Goal: Find specific page/section: Find specific page/section

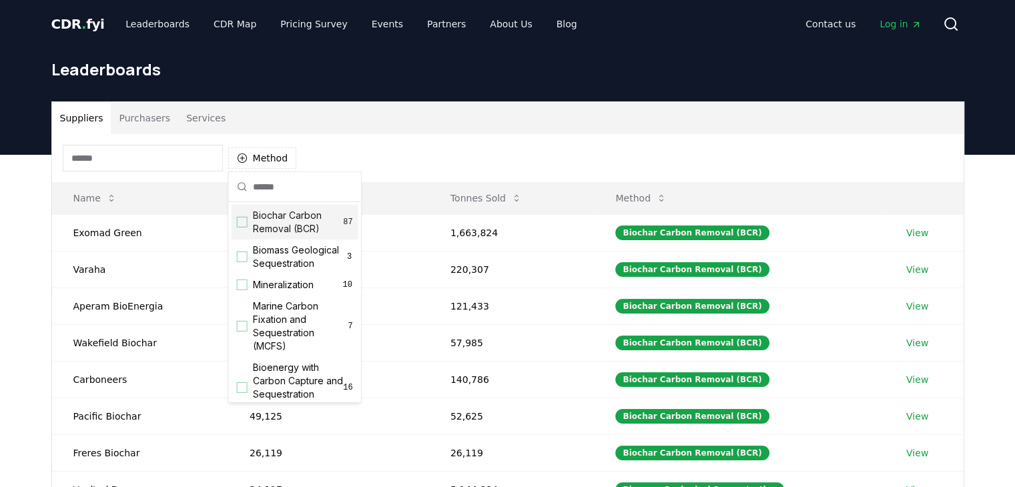
click at [0, 161] on div "Suppliers Purchasers Services Method Name Tonnes Delivered Tonnes Sold Method E…" at bounding box center [507, 422] width 1015 height 534
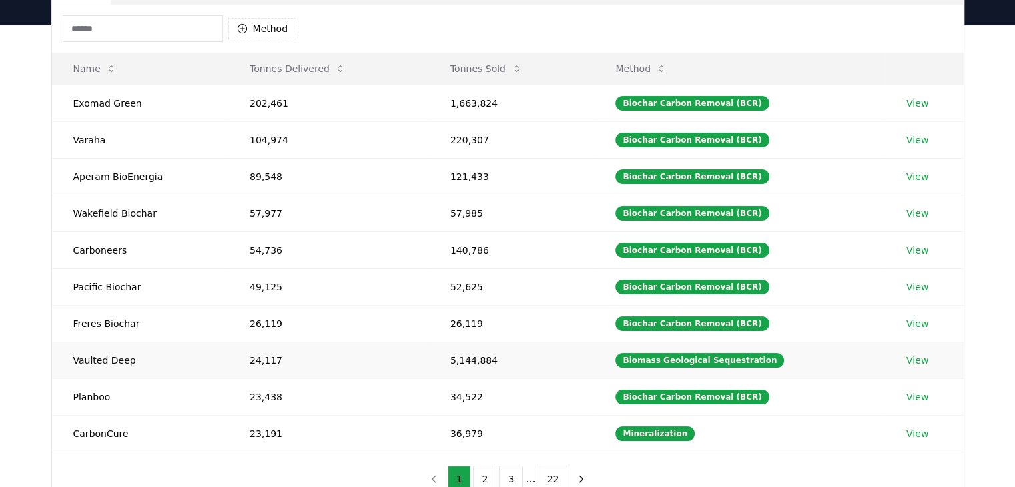
scroll to position [133, 0]
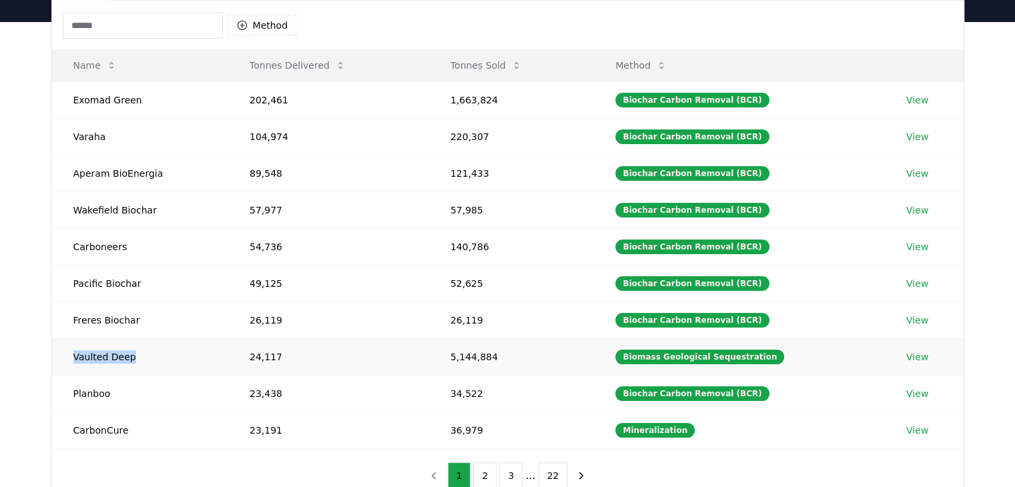
drag, startPoint x: 129, startPoint y: 356, endPoint x: 71, endPoint y: 361, distance: 58.2
click at [71, 361] on td "Vaulted Deep" at bounding box center [140, 356] width 176 height 37
copy td "Vaulted Deep"
click at [41, 176] on div "Suppliers Purchasers Services Method Name Tonnes Delivered Tonnes Sold Method E…" at bounding box center [508, 236] width 934 height 534
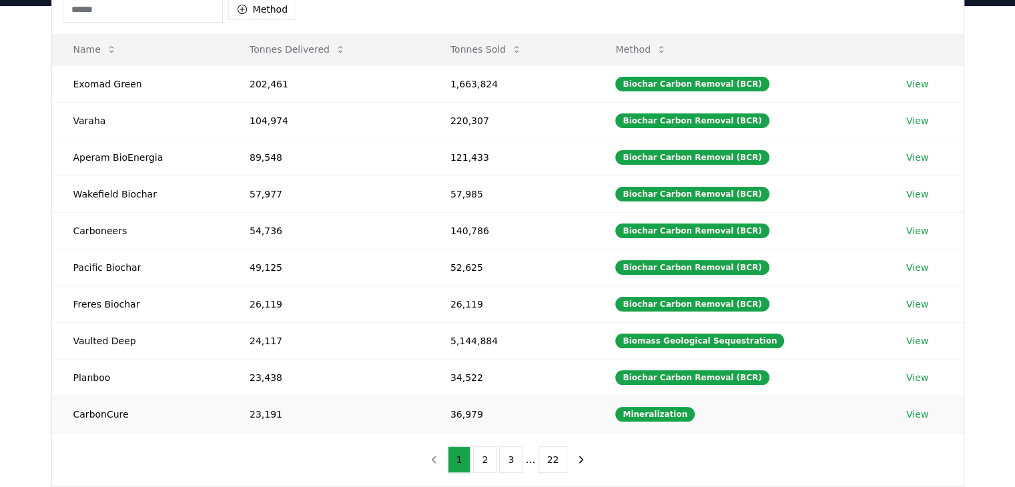
scroll to position [175, 0]
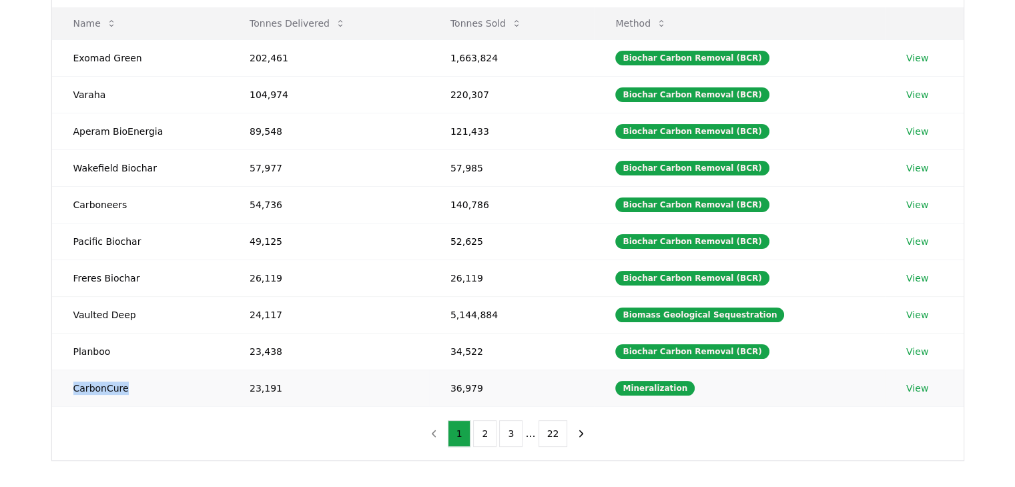
drag, startPoint x: 125, startPoint y: 387, endPoint x: 71, endPoint y: 389, distance: 54.7
click at [71, 389] on td "CarbonCure" at bounding box center [140, 388] width 176 height 37
copy td "CarbonCure"
drag, startPoint x: 131, startPoint y: 314, endPoint x: 71, endPoint y: 313, distance: 60.0
click at [71, 313] on td "Vaulted Deep" at bounding box center [140, 314] width 176 height 37
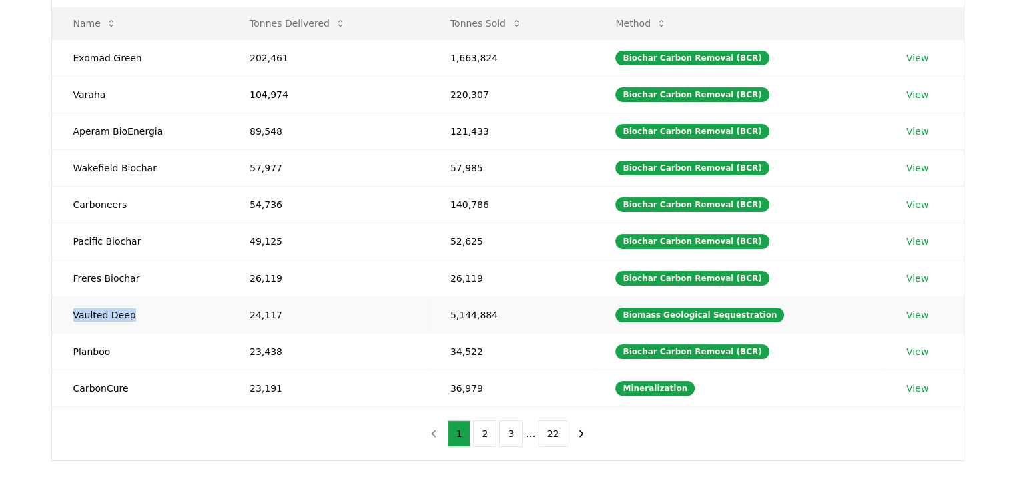
copy td "Vaulted Deep"
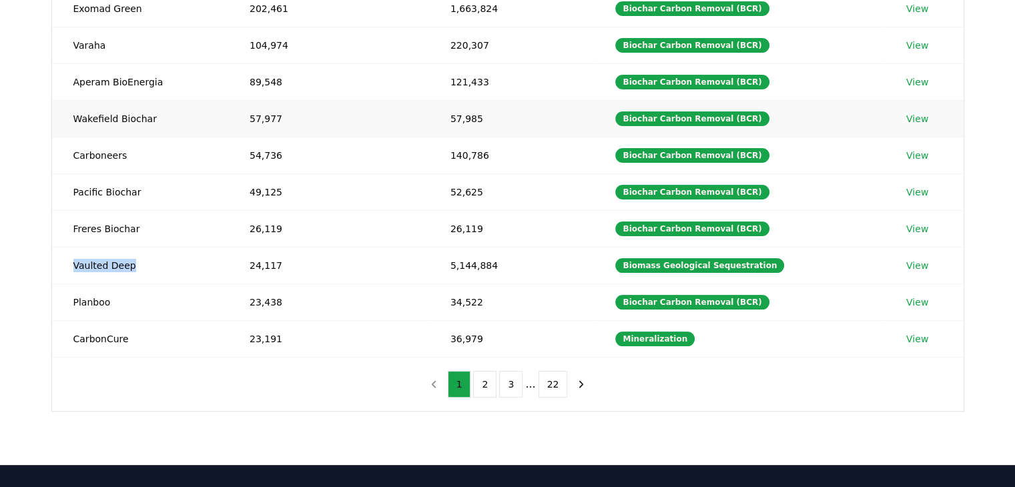
scroll to position [226, 0]
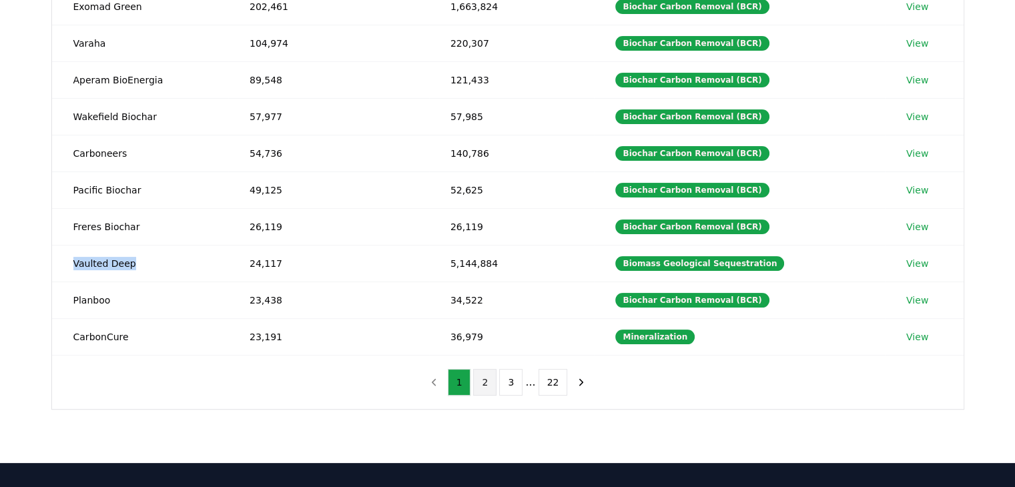
click at [478, 378] on button "2" at bounding box center [484, 382] width 23 height 27
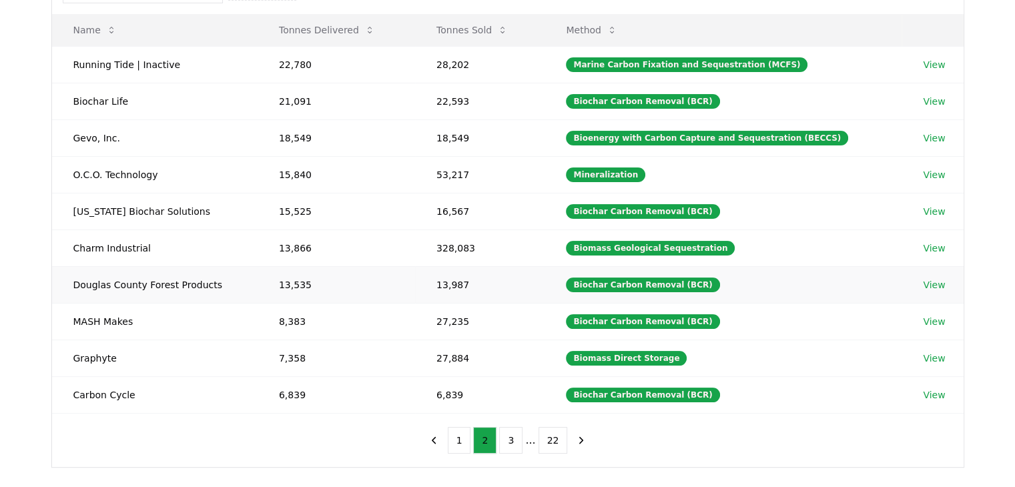
scroll to position [169, 0]
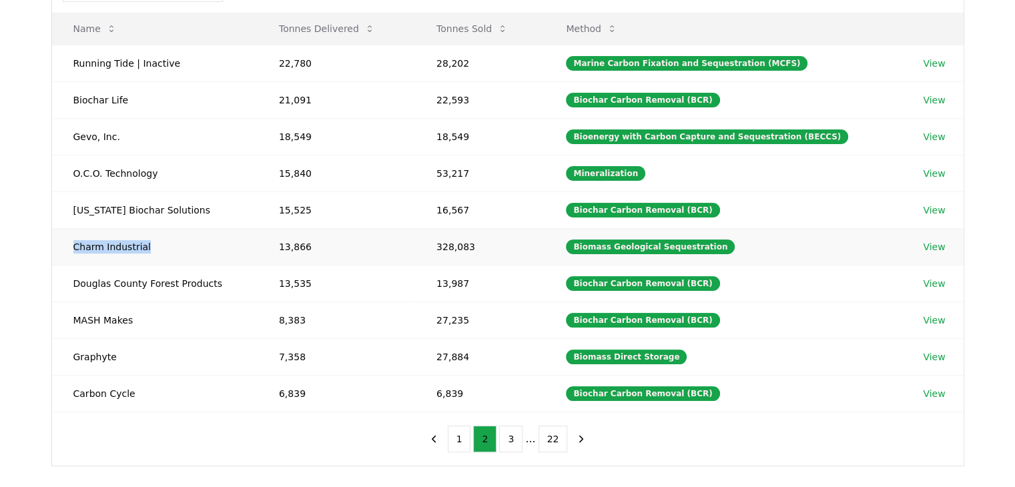
drag, startPoint x: 145, startPoint y: 248, endPoint x: 52, endPoint y: 242, distance: 92.9
click at [52, 242] on td "Charm Industrial" at bounding box center [154, 246] width 205 height 37
copy td "Charm Industrial"
